Goal: Information Seeking & Learning: Learn about a topic

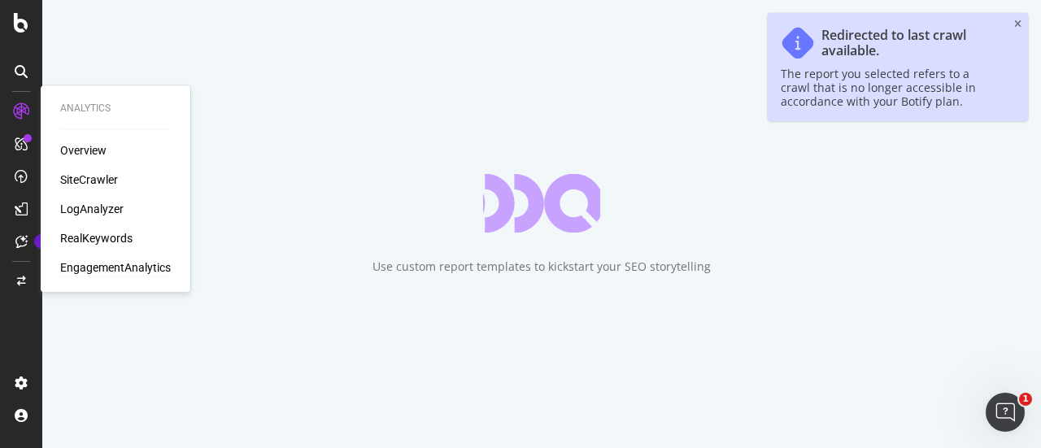
click at [122, 270] on div "EngagementAnalytics" at bounding box center [115, 267] width 111 height 16
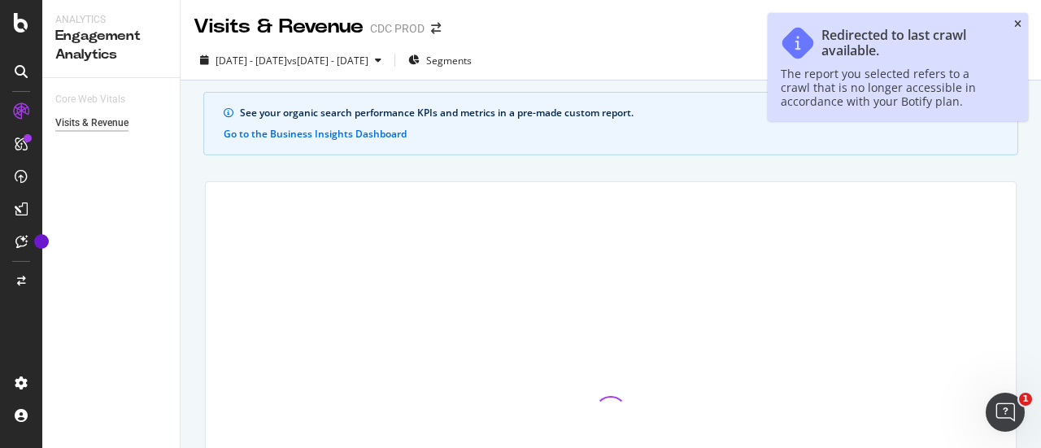
click at [1019, 26] on icon "close toast" at bounding box center [1017, 25] width 7 height 10
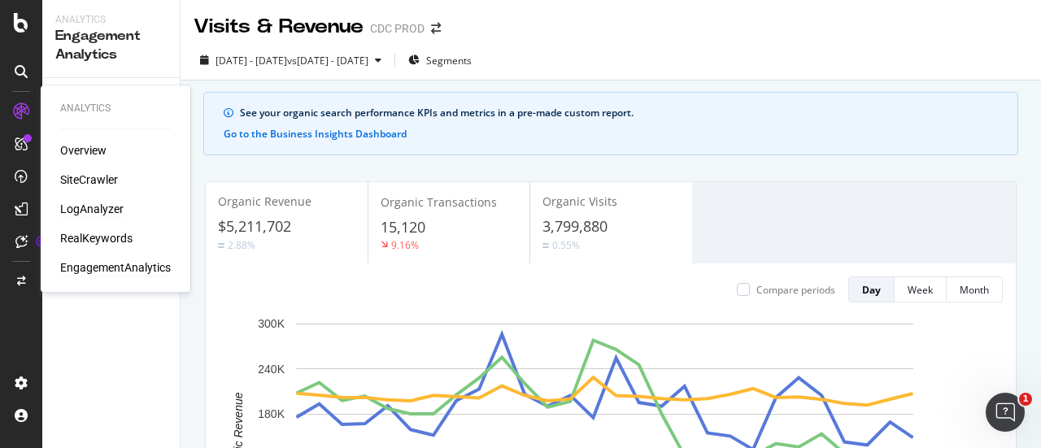
click at [81, 204] on div "LogAnalyzer" at bounding box center [91, 209] width 63 height 16
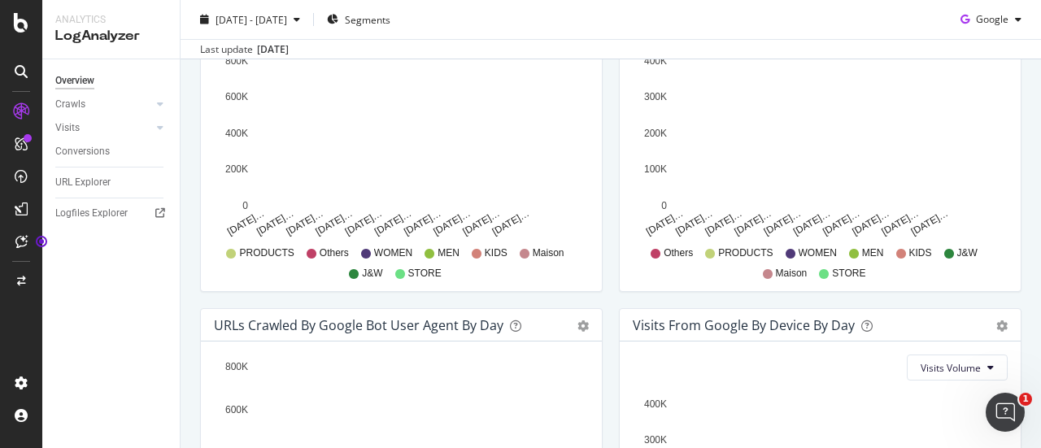
scroll to position [905, 0]
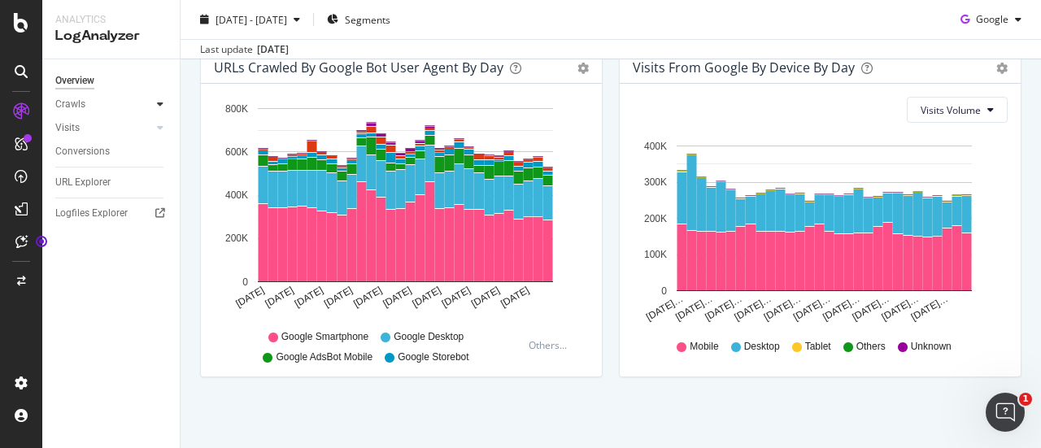
click at [159, 110] on div at bounding box center [160, 104] width 16 height 16
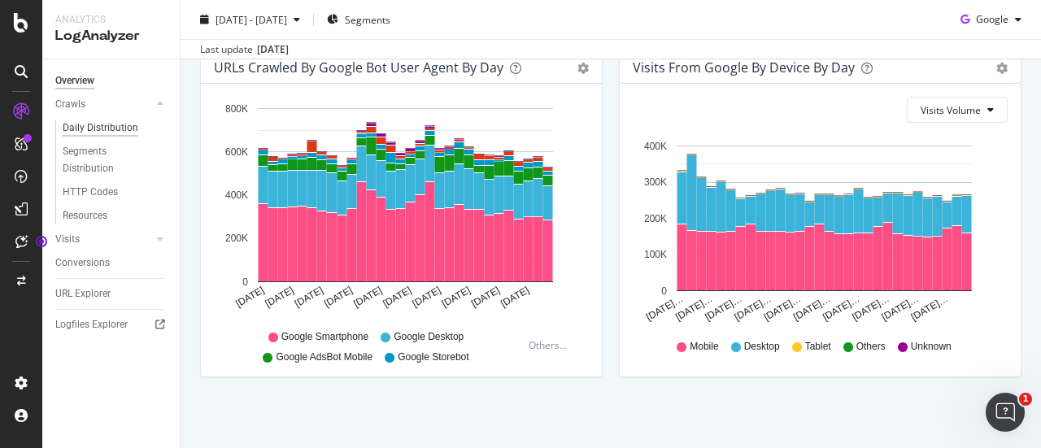
click at [130, 128] on div "Daily Distribution" at bounding box center [101, 128] width 76 height 17
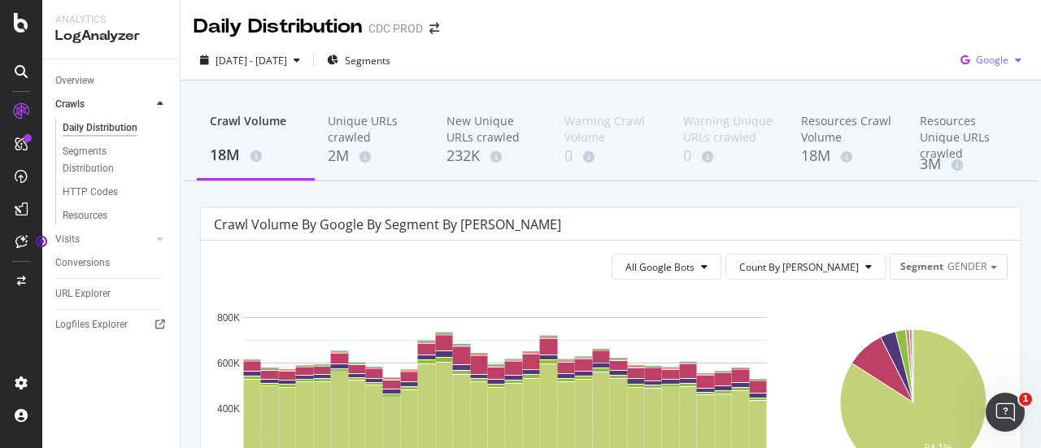
click at [1009, 48] on div "Google" at bounding box center [991, 60] width 74 height 24
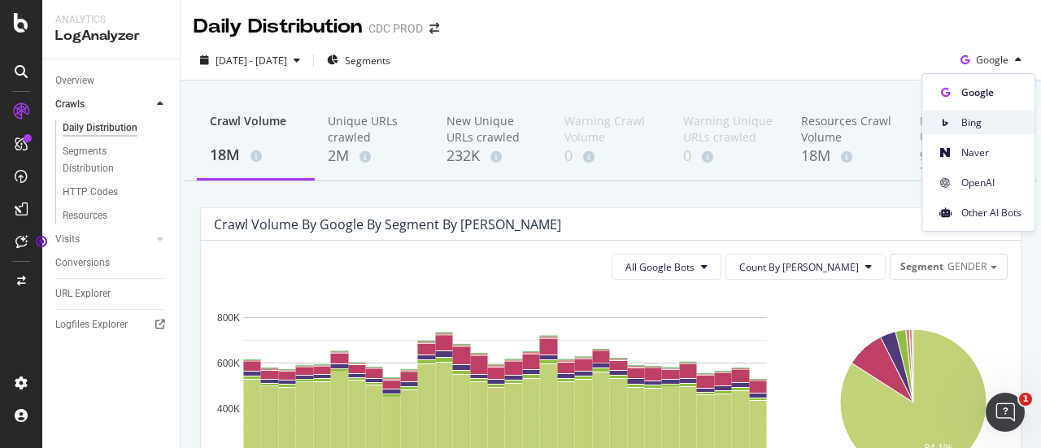
click at [984, 127] on span "Bing" at bounding box center [991, 122] width 60 height 15
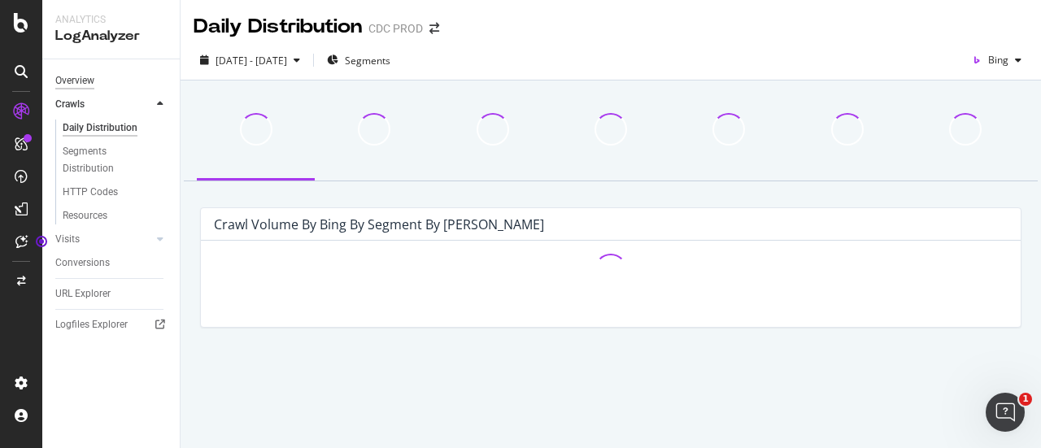
click at [76, 76] on div "Overview" at bounding box center [74, 80] width 39 height 17
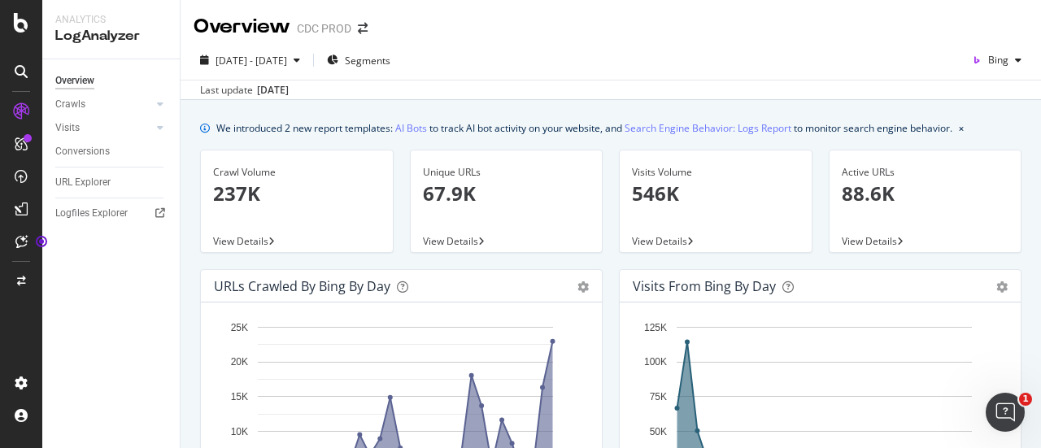
click at [257, 240] on span "View Details" at bounding box center [240, 241] width 55 height 14
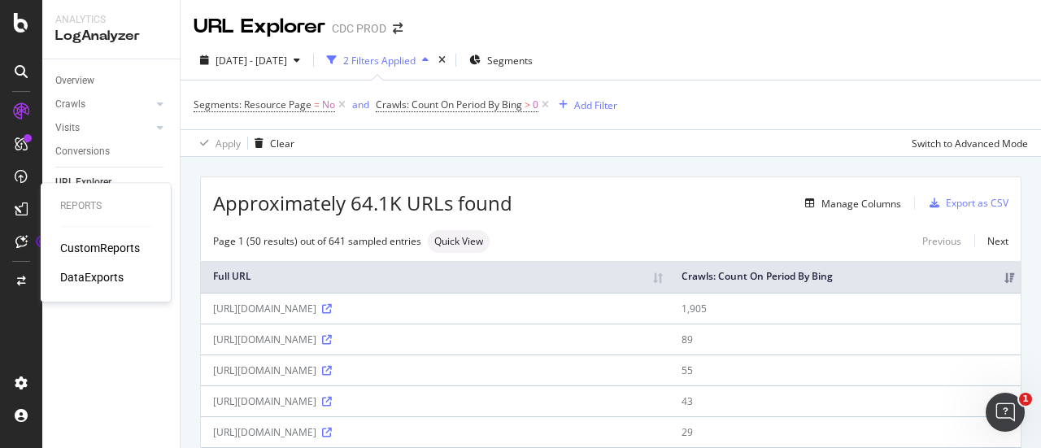
click at [102, 246] on div "CustomReports" at bounding box center [100, 248] width 80 height 16
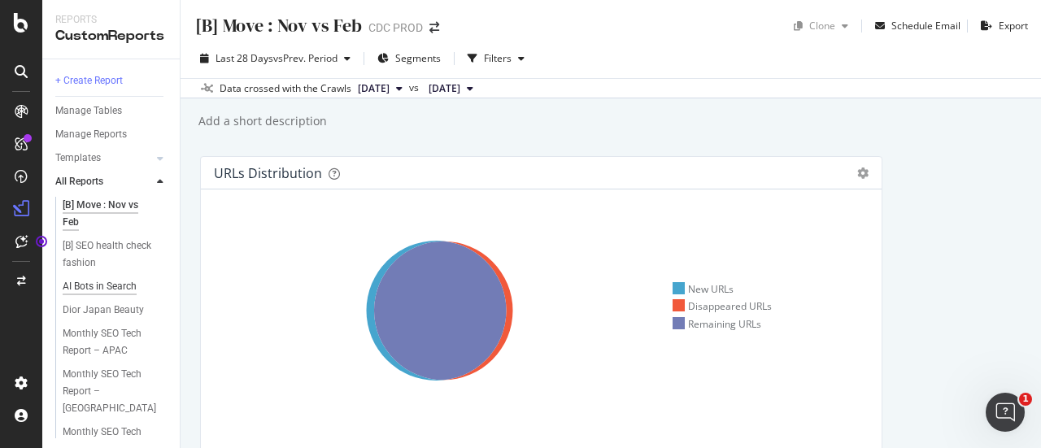
click at [130, 280] on div "AI Bots in Search" at bounding box center [100, 286] width 74 height 17
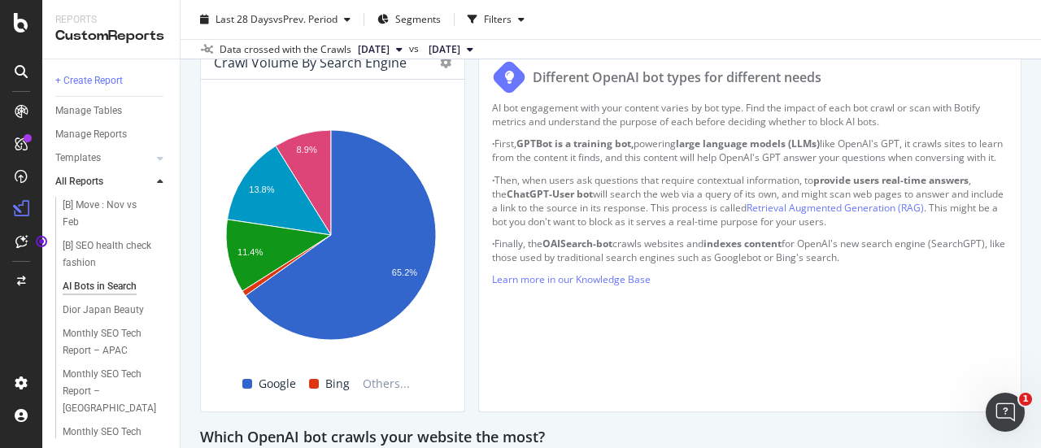
scroll to position [803, 0]
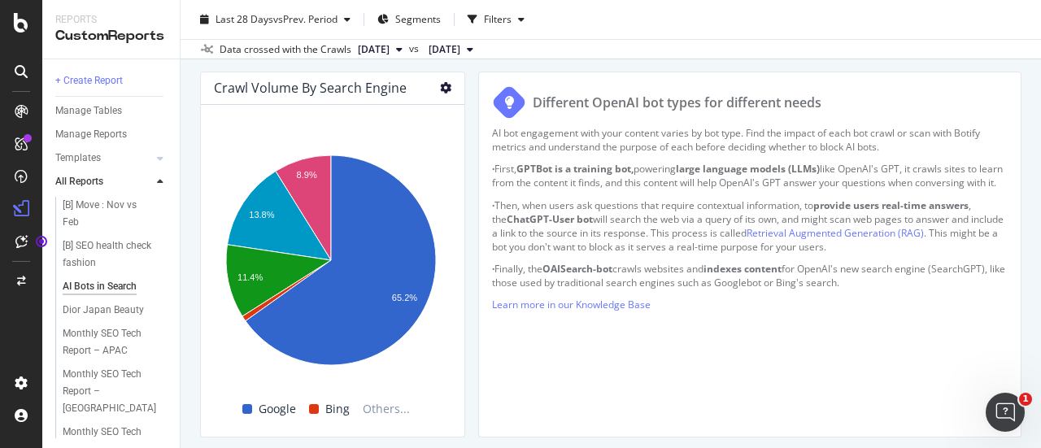
click at [444, 84] on icon at bounding box center [445, 87] width 11 height 11
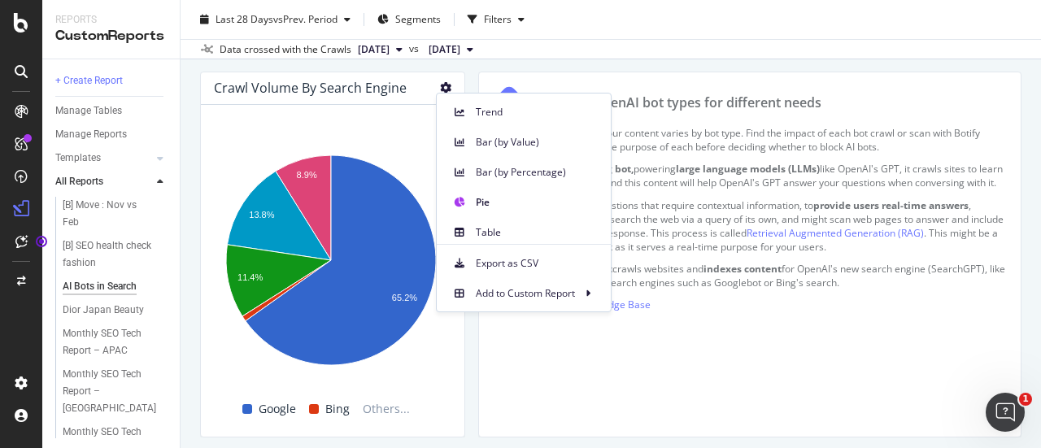
click at [779, 361] on div "AI bot engagement with your content varies by bot type. Find the impact of each…" at bounding box center [749, 275] width 515 height 298
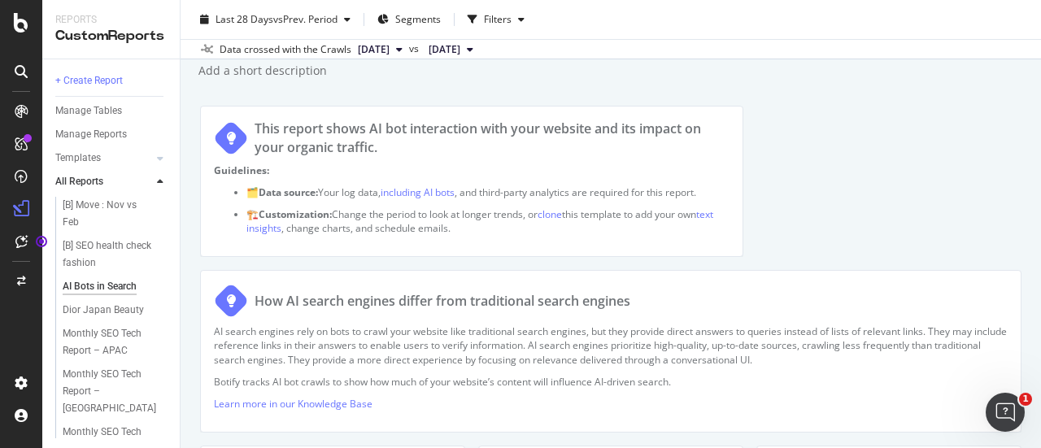
scroll to position [0, 0]
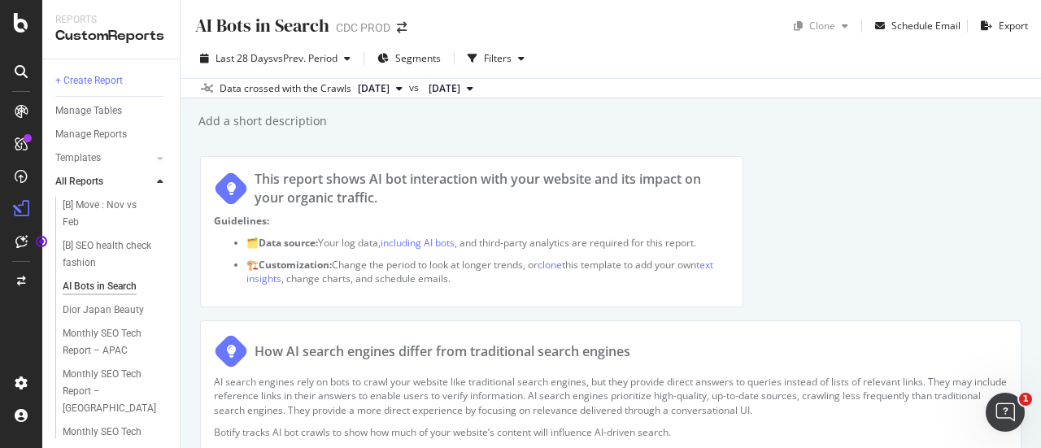
click at [389, 87] on span "[DATE]" at bounding box center [374, 88] width 32 height 15
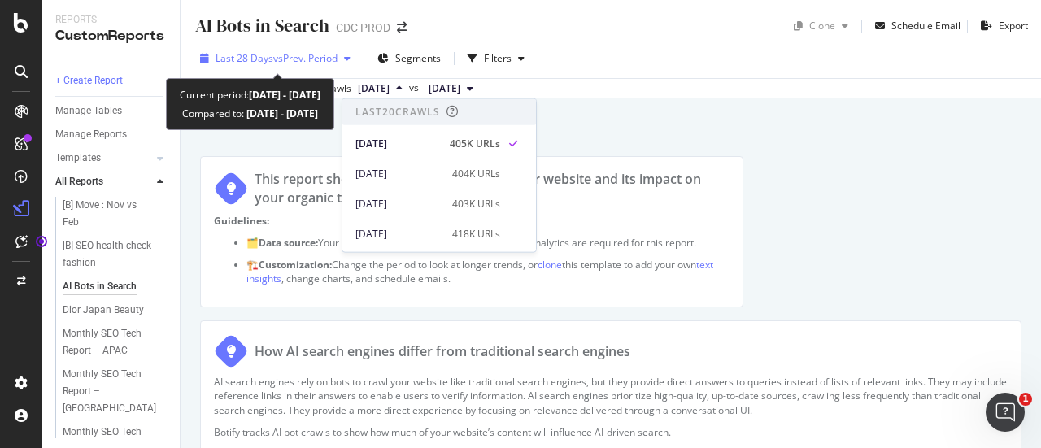
click at [246, 60] on span "Last 28 Days" at bounding box center [244, 58] width 58 height 14
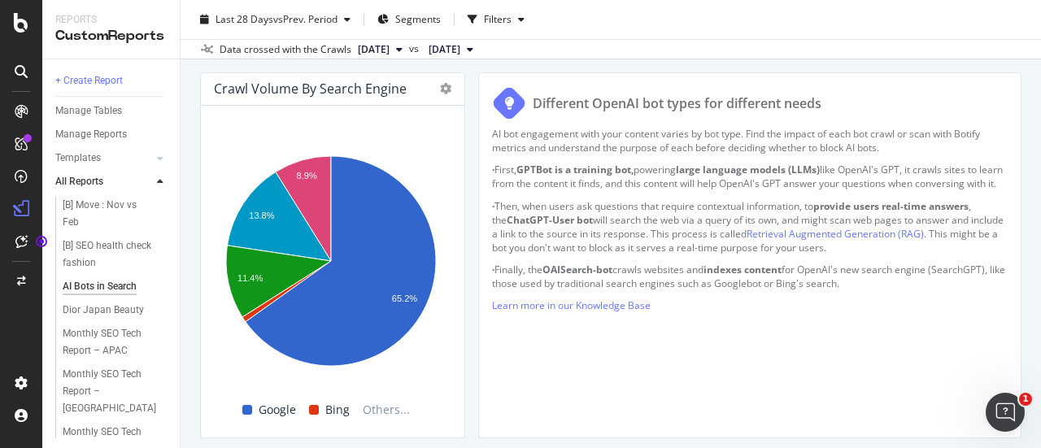
scroll to position [805, 0]
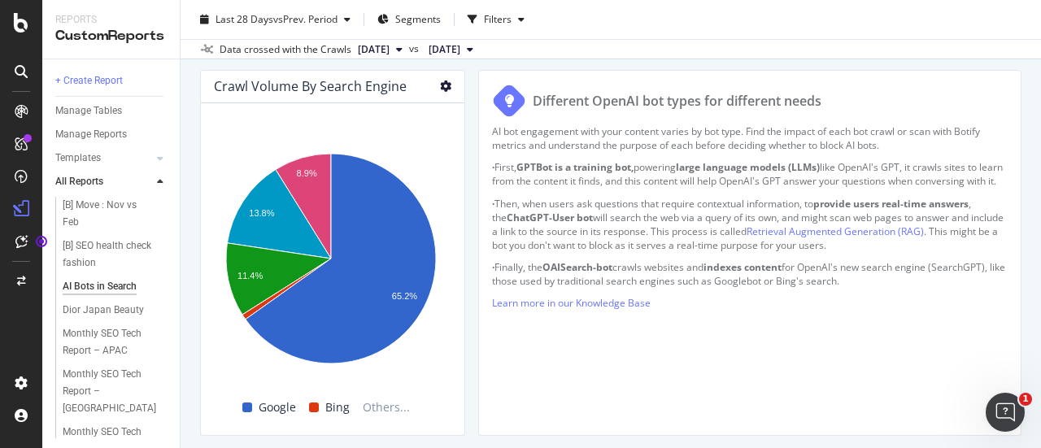
click at [446, 85] on icon at bounding box center [445, 85] width 11 height 11
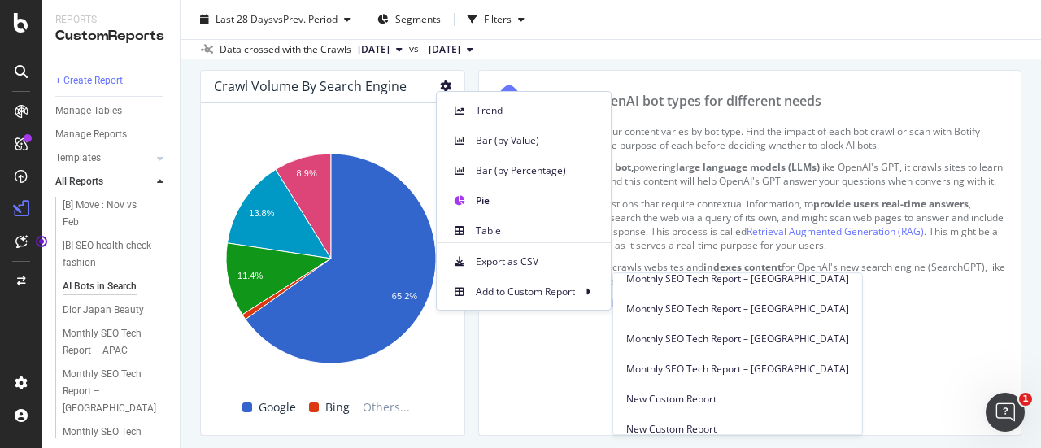
scroll to position [199, 0]
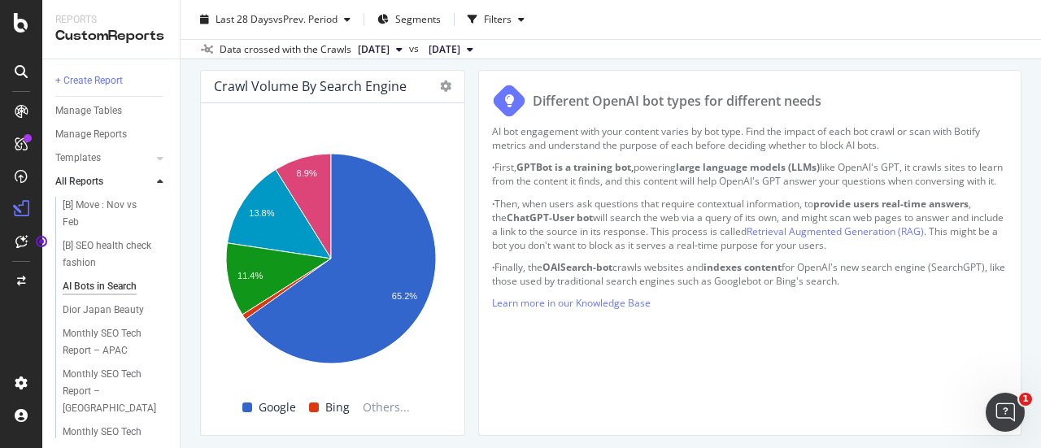
click at [485, 382] on div "Different OpenAI bot types for different needs AI bot engagement with your cont…" at bounding box center [749, 253] width 543 height 366
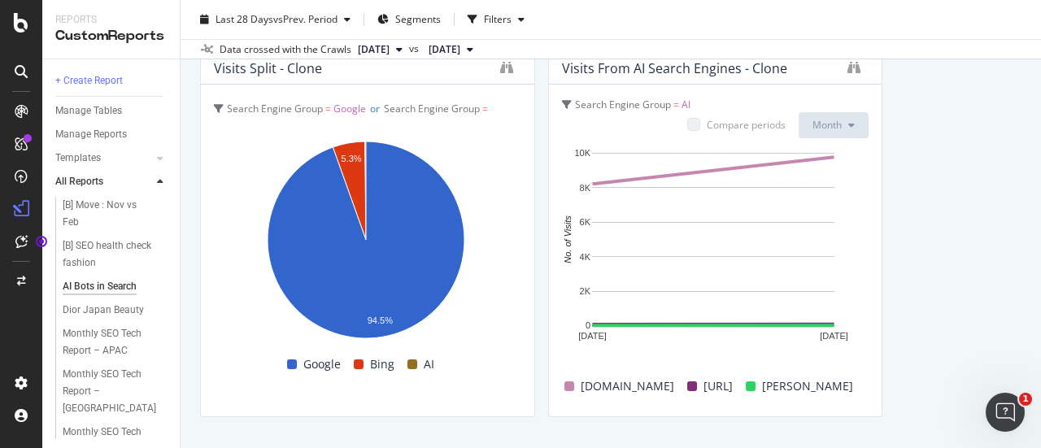
scroll to position [2775, 0]
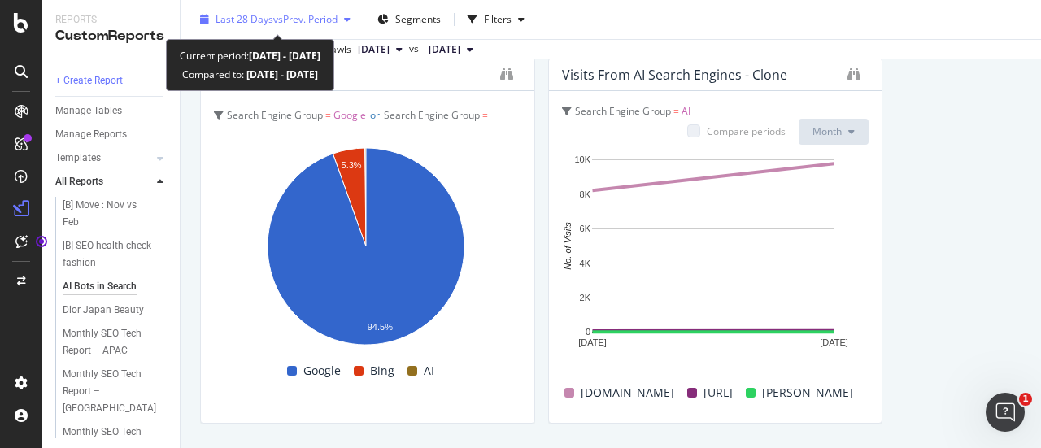
click at [302, 19] on span "vs Prev. Period" at bounding box center [305, 19] width 64 height 14
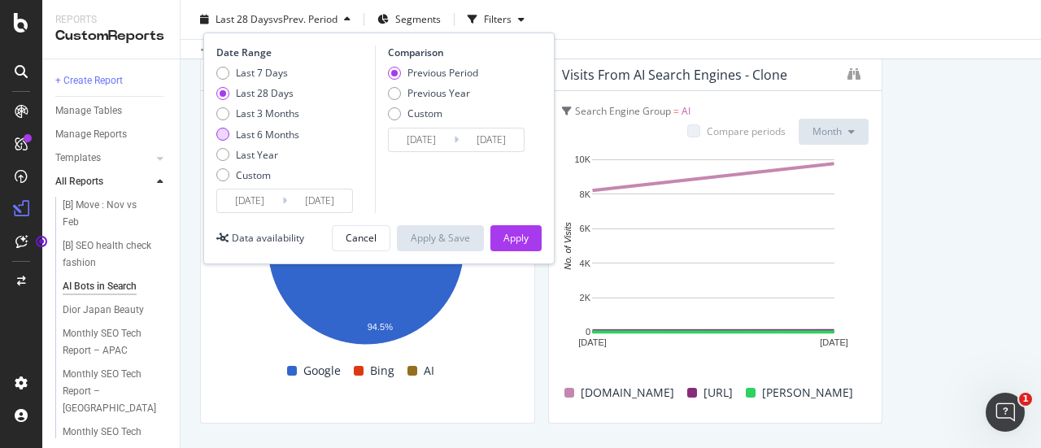
click at [269, 131] on div "Last 6 Months" at bounding box center [267, 135] width 63 height 14
type input "[DATE]"
click at [522, 228] on div "Apply" at bounding box center [515, 238] width 25 height 24
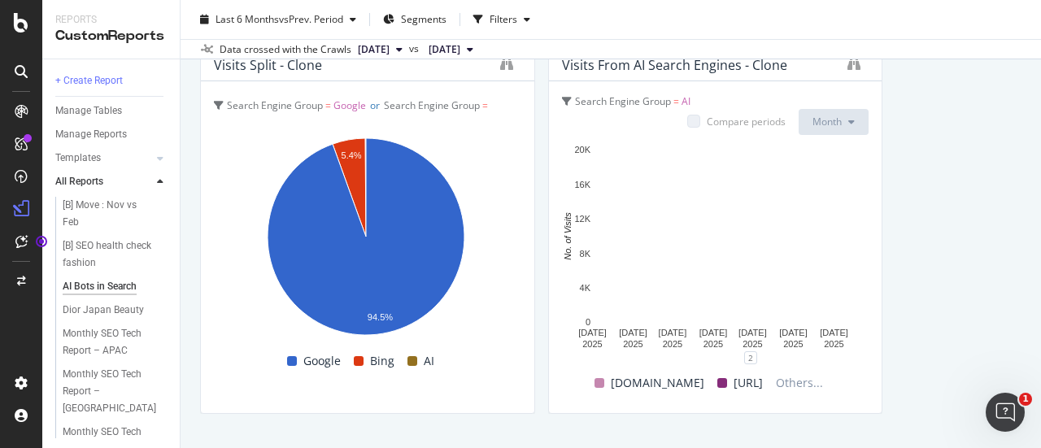
scroll to position [2783, 0]
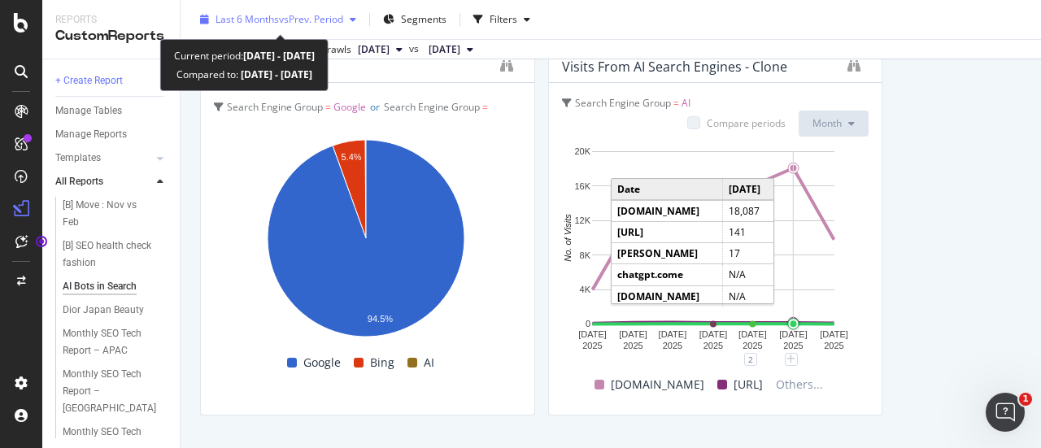
click at [285, 26] on div "Last 6 Months vs Prev. Period" at bounding box center [279, 19] width 128 height 14
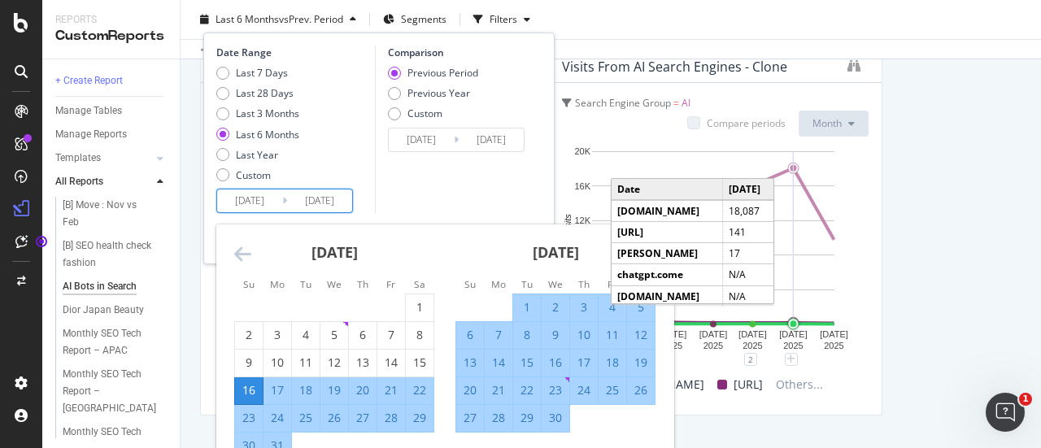
click at [315, 201] on input "[DATE]" at bounding box center [319, 200] width 65 height 23
click at [502, 241] on div "[DATE]" at bounding box center [555, 258] width 200 height 69
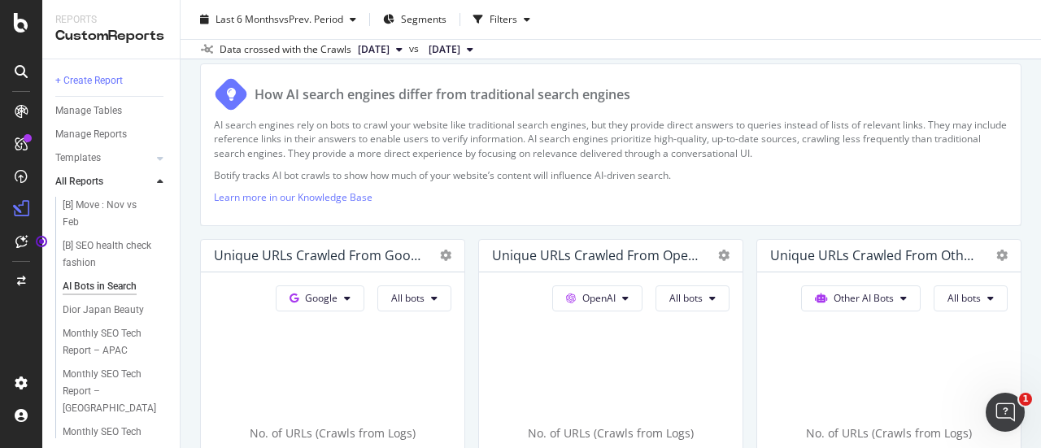
scroll to position [0, 0]
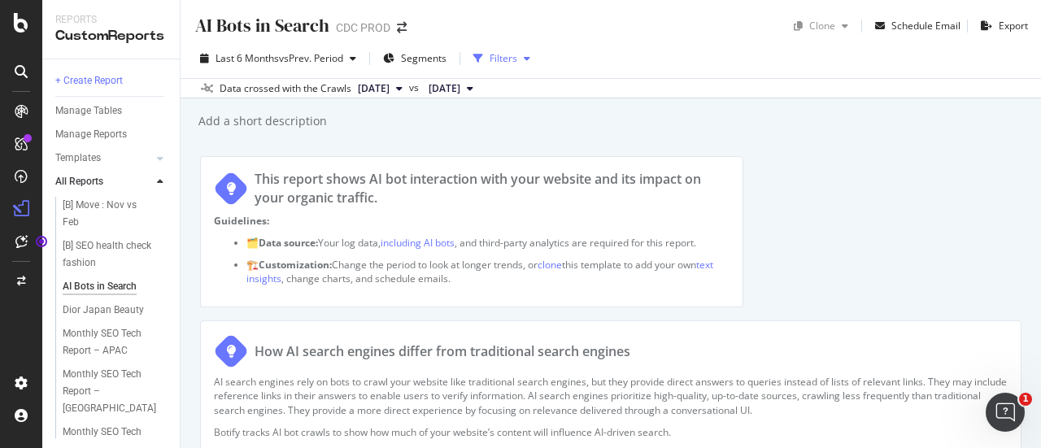
click at [498, 58] on div "Filters" at bounding box center [503, 58] width 28 height 14
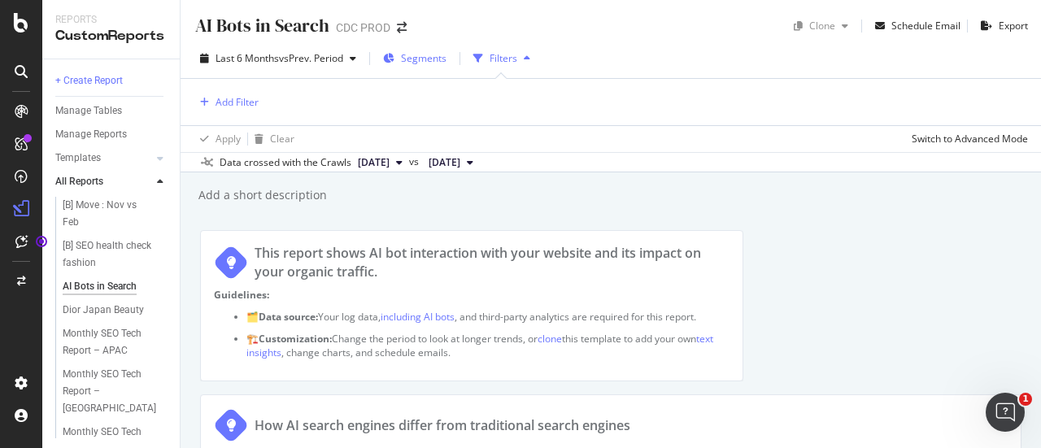
click at [424, 65] on div "Segments" at bounding box center [424, 58] width 46 height 14
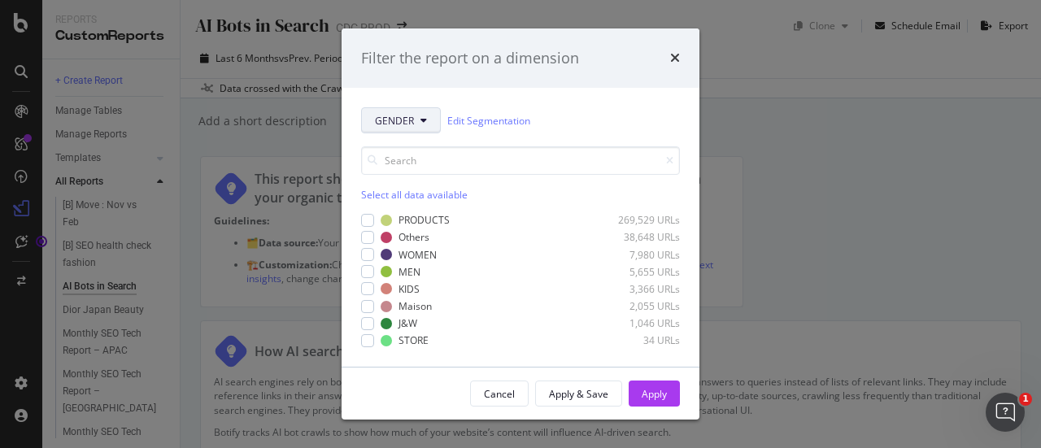
click at [420, 124] on icon "modal" at bounding box center [423, 120] width 7 height 10
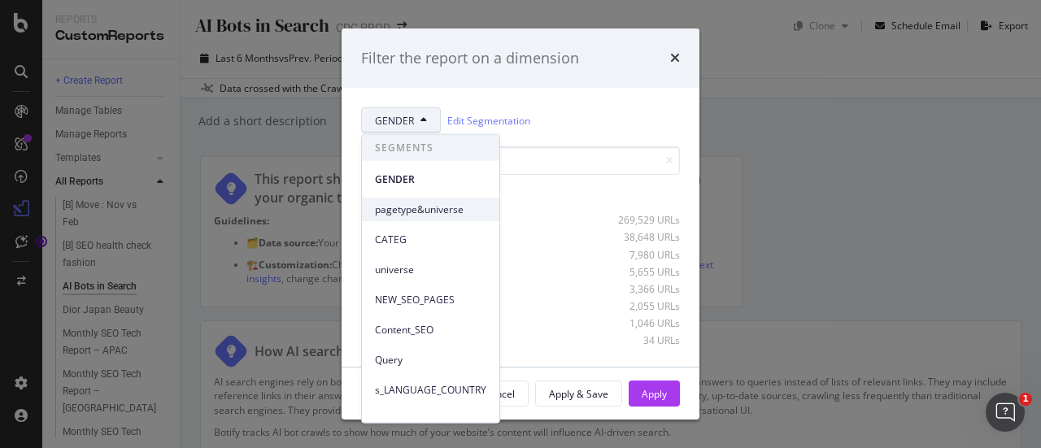
click at [430, 202] on span "pagetype&universe" at bounding box center [430, 209] width 111 height 15
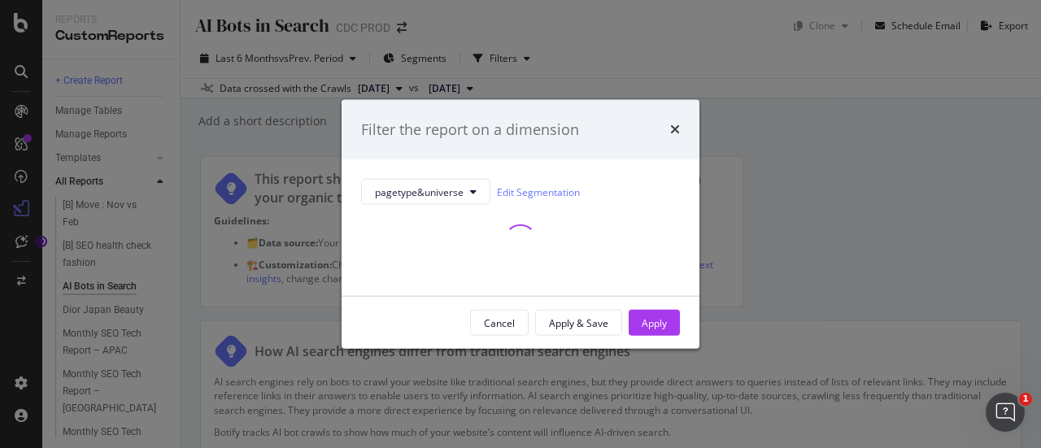
click at [430, 202] on button "pagetype&universe" at bounding box center [425, 192] width 129 height 26
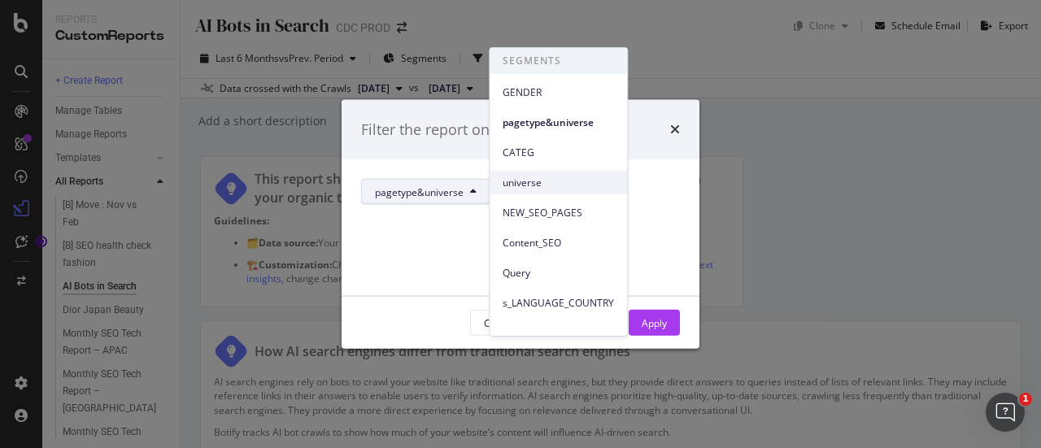
click at [552, 176] on span "universe" at bounding box center [557, 183] width 111 height 15
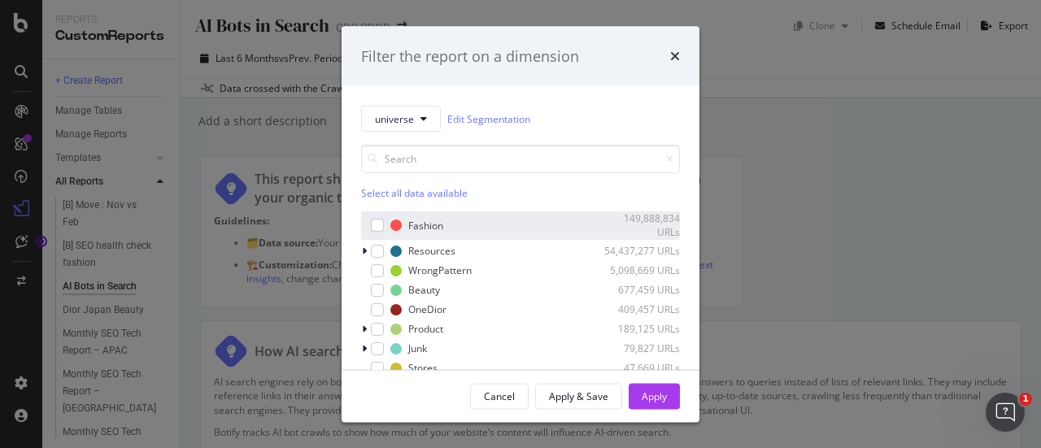
click at [370, 227] on div "modal" at bounding box center [366, 225] width 10 height 16
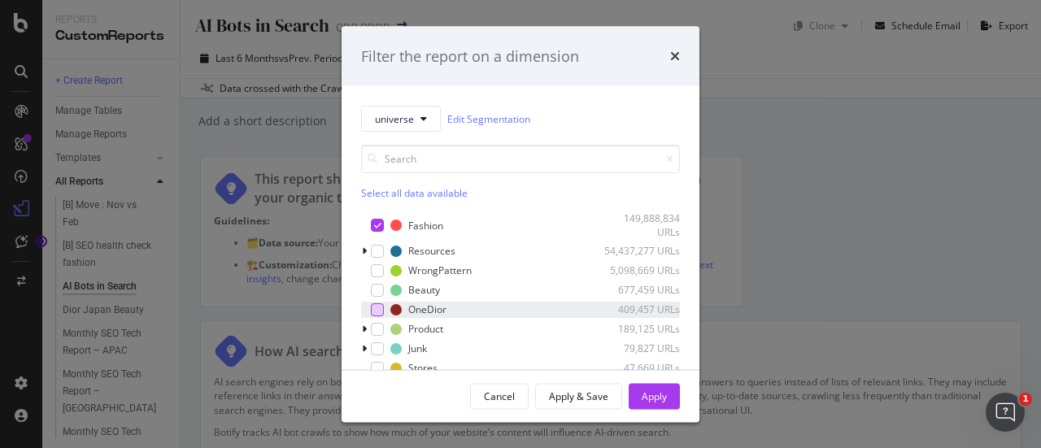
click at [375, 313] on div "modal" at bounding box center [377, 308] width 13 height 13
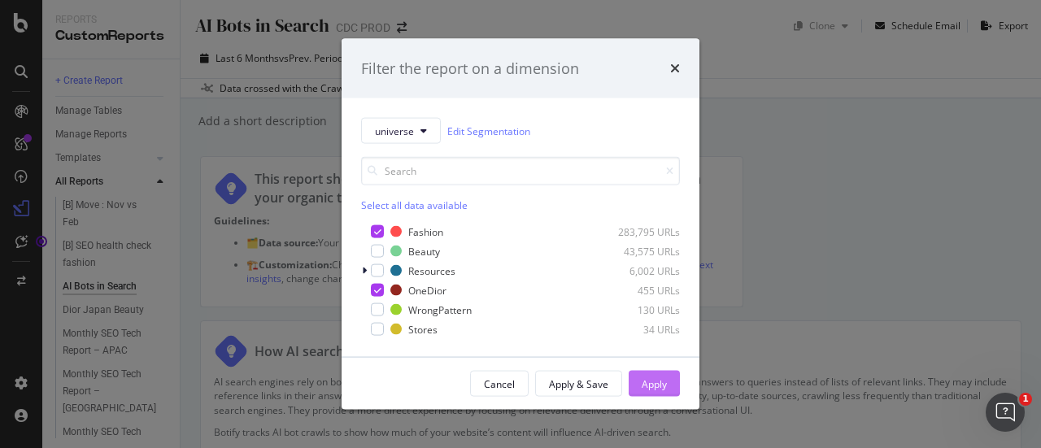
click at [667, 388] on button "Apply" at bounding box center [653, 384] width 51 height 26
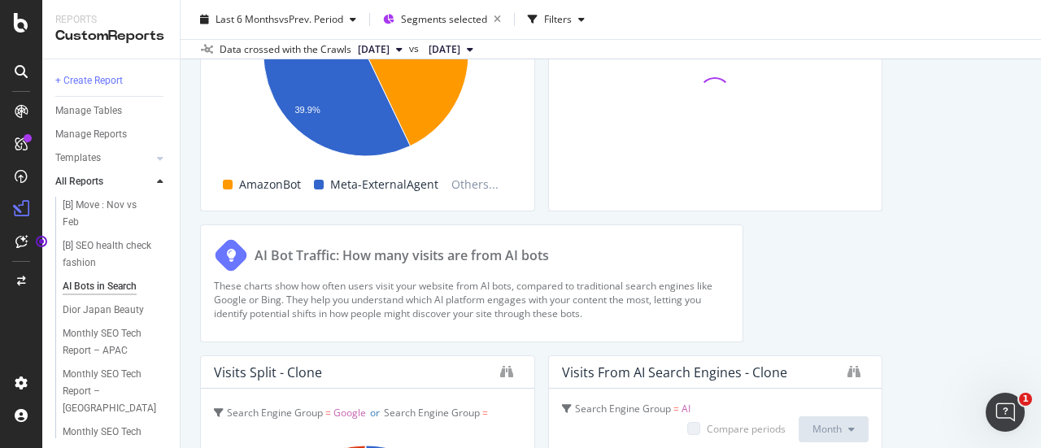
scroll to position [2824, 0]
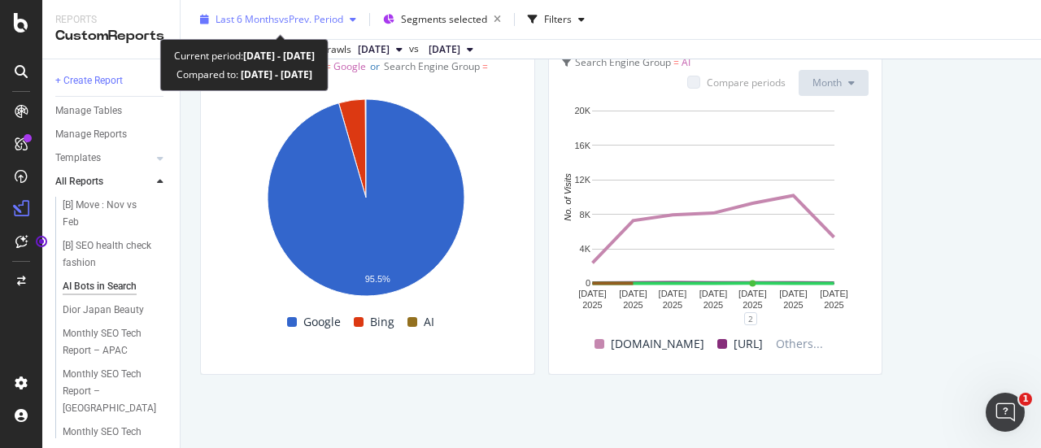
click at [291, 9] on div "Last 6 Months vs Prev. Period" at bounding box center [277, 19] width 169 height 24
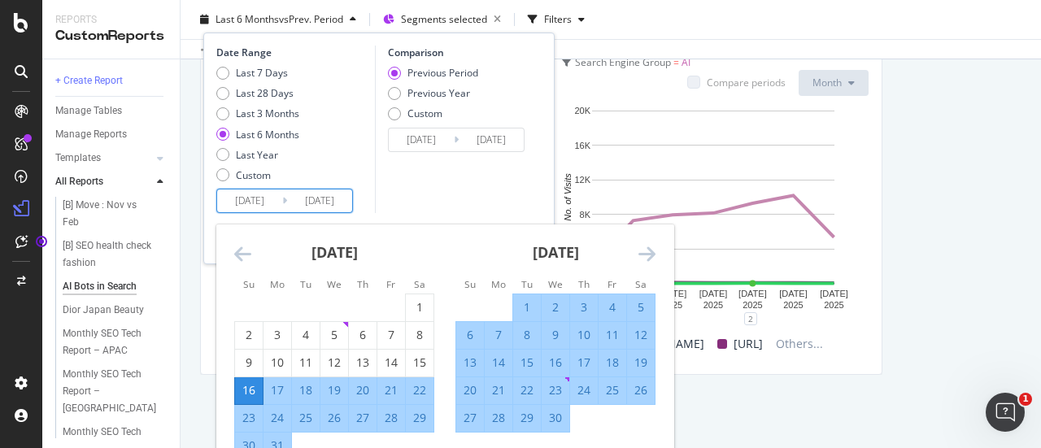
click at [318, 206] on input "[DATE]" at bounding box center [319, 200] width 65 height 23
click at [650, 255] on icon "Move forward to switch to the next month." at bounding box center [646, 254] width 17 height 20
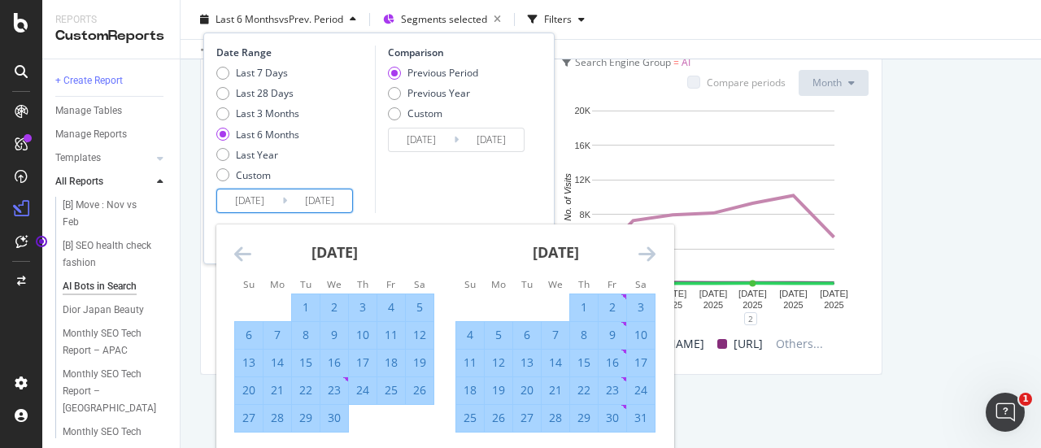
click at [650, 255] on icon "Move forward to switch to the next month." at bounding box center [646, 254] width 17 height 20
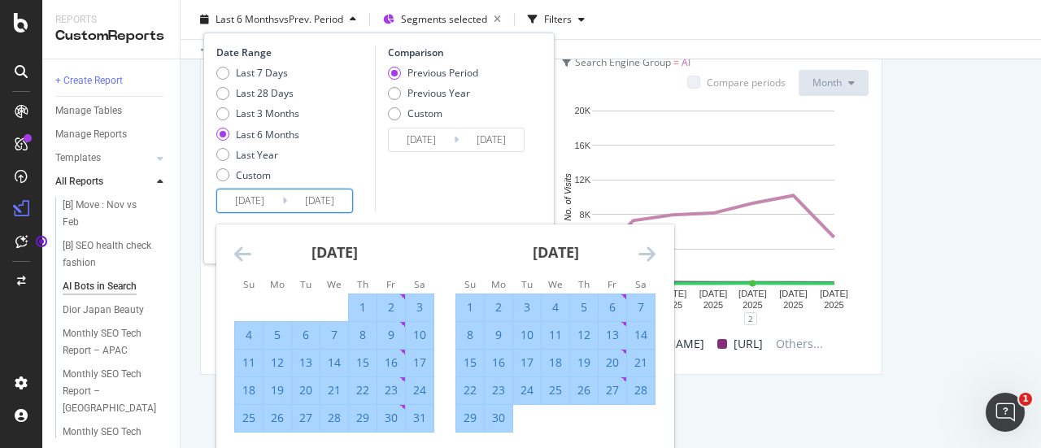
click at [327, 201] on input "[DATE]" at bounding box center [319, 200] width 65 height 23
type input "[DATE]"
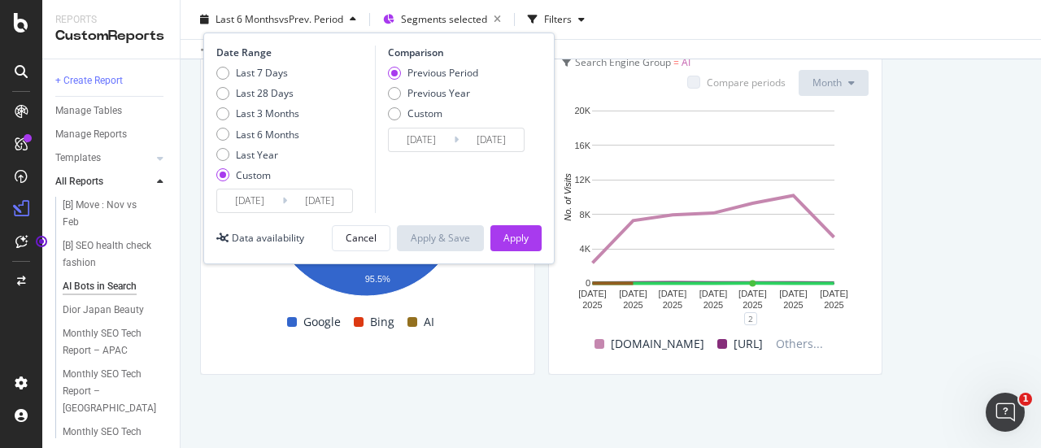
type input "[DATE]"
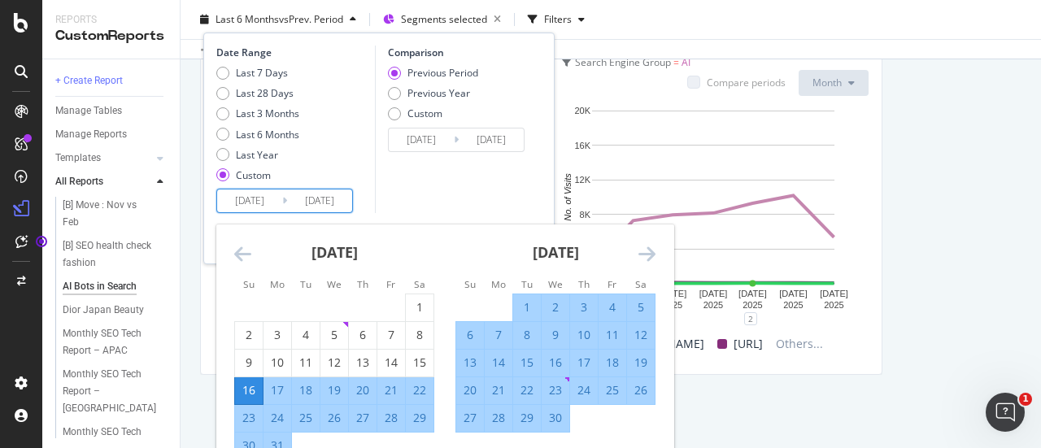
click at [250, 204] on input "[DATE]" at bounding box center [249, 200] width 65 height 23
click at [273, 202] on input "[DATE]" at bounding box center [249, 200] width 65 height 23
type input "[DATE]"
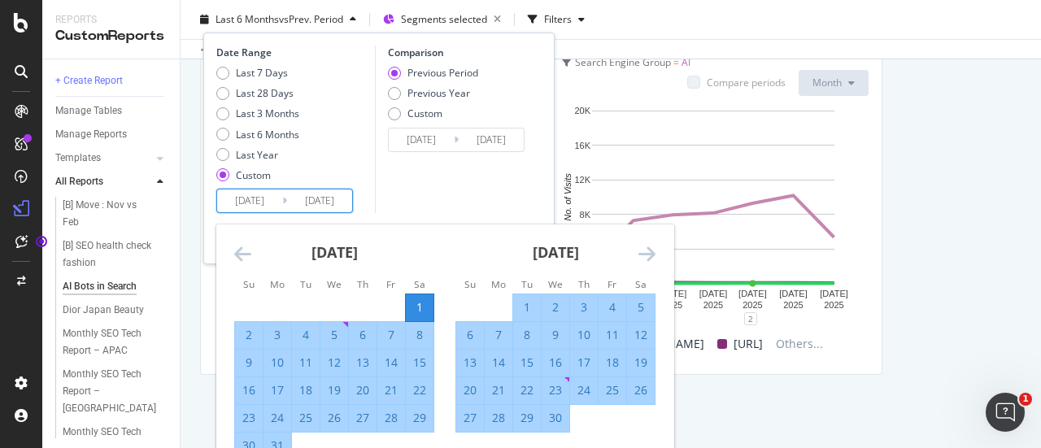
type input "[DATE]"
click at [385, 196] on div "Comparison Previous Period Previous Year Custom [DATE] Navigate forward to inte…" at bounding box center [452, 129] width 154 height 167
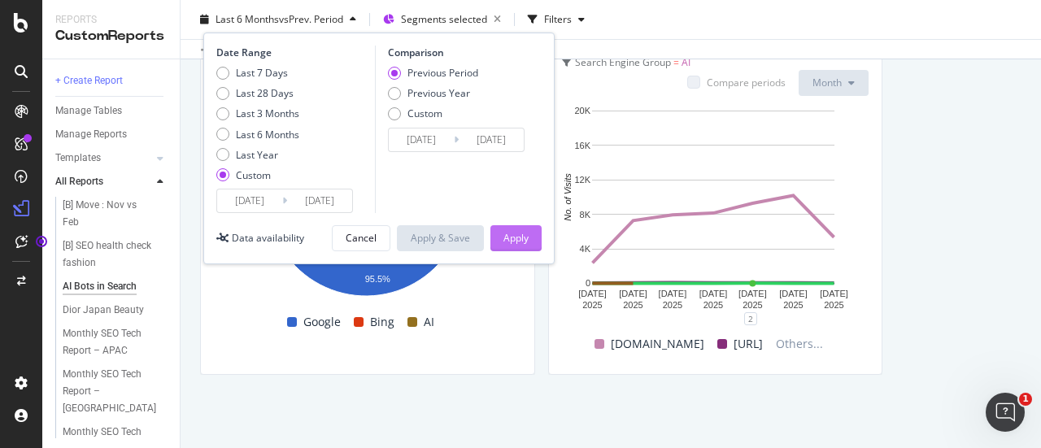
click at [519, 229] on div "Apply" at bounding box center [515, 238] width 25 height 24
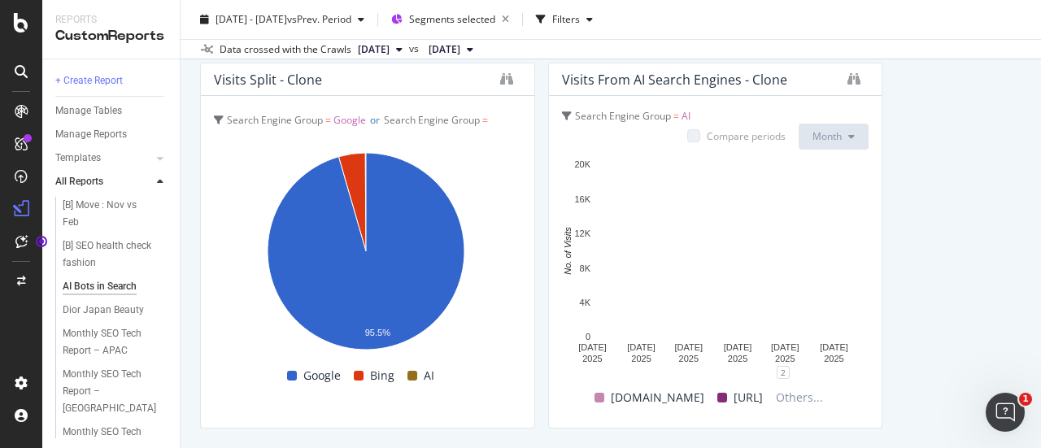
scroll to position [2764, 0]
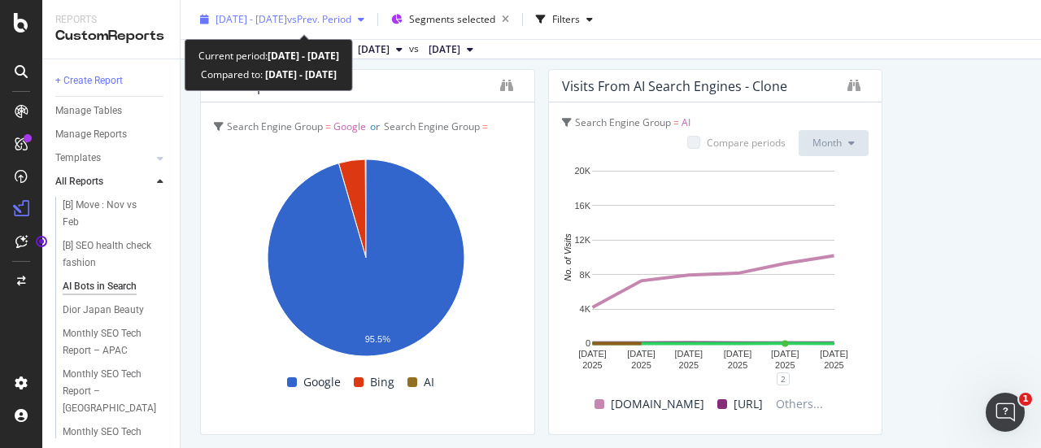
click at [337, 24] on span "vs Prev. Period" at bounding box center [319, 19] width 64 height 14
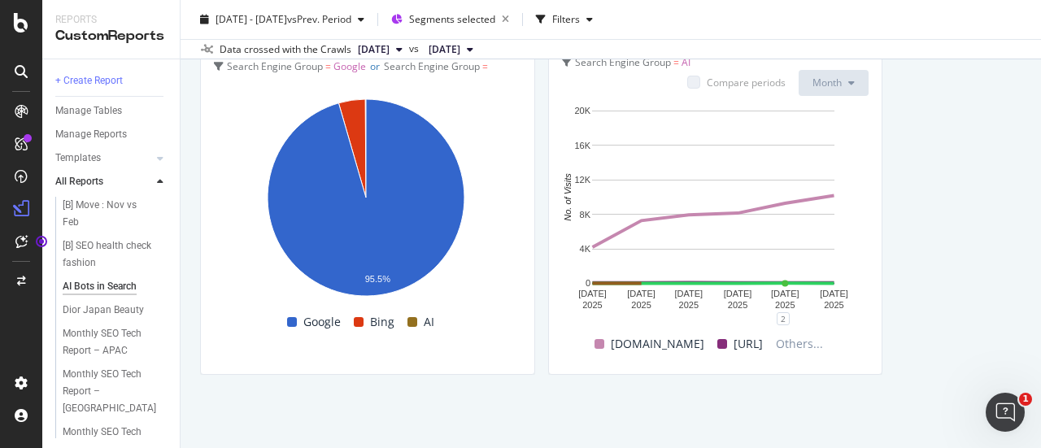
scroll to position [2798, 0]
